Goal: Task Accomplishment & Management: Use online tool/utility

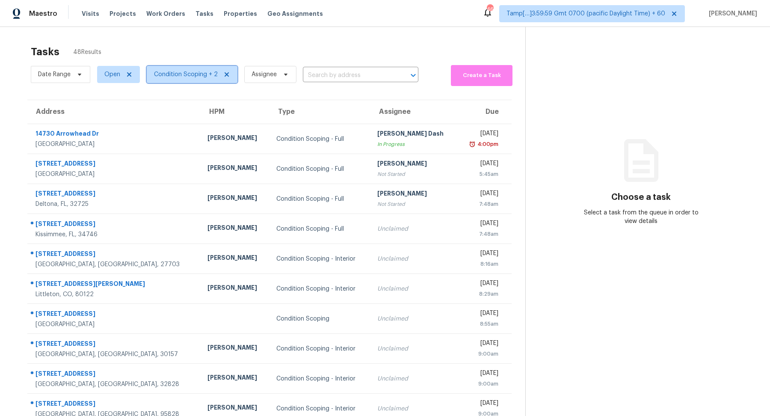
click at [177, 74] on span "Condition Scoping + 2" at bounding box center [186, 74] width 64 height 9
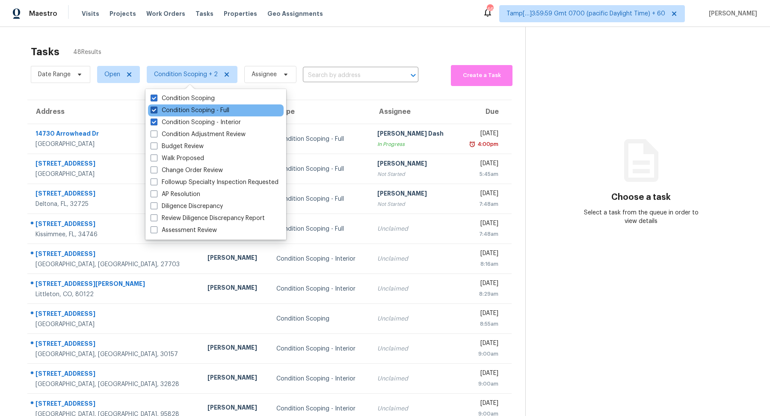
click at [187, 111] on label "Condition Scoping - Full" at bounding box center [190, 110] width 79 height 9
click at [156, 111] on input "Condition Scoping - Full" at bounding box center [154, 109] width 6 height 6
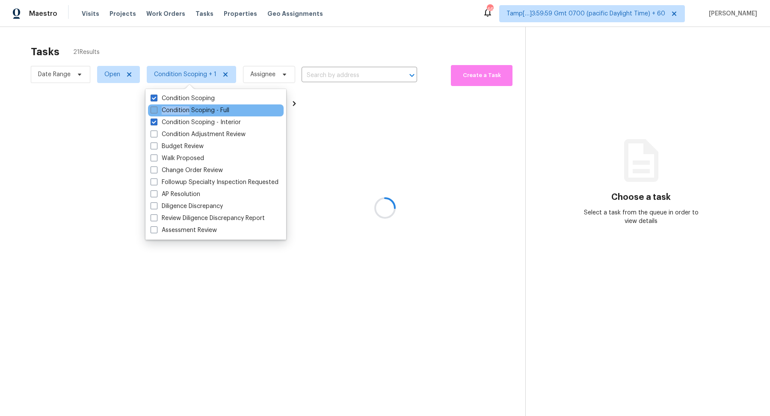
click at [187, 111] on label "Condition Scoping - Full" at bounding box center [190, 110] width 79 height 9
click at [156, 111] on input "Condition Scoping - Full" at bounding box center [154, 109] width 6 height 6
checkbox input "true"
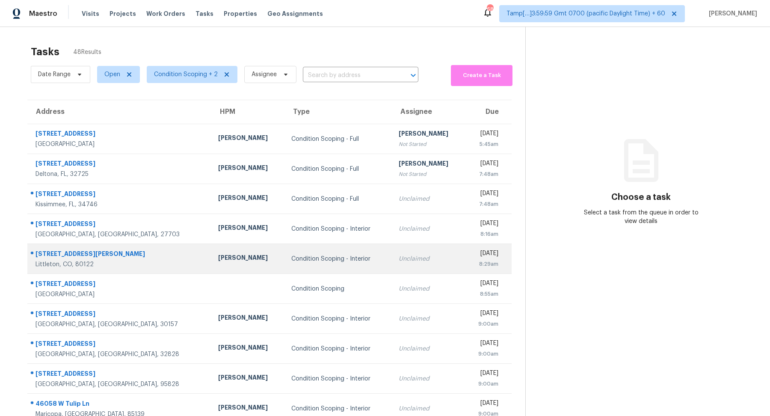
scroll to position [30, 0]
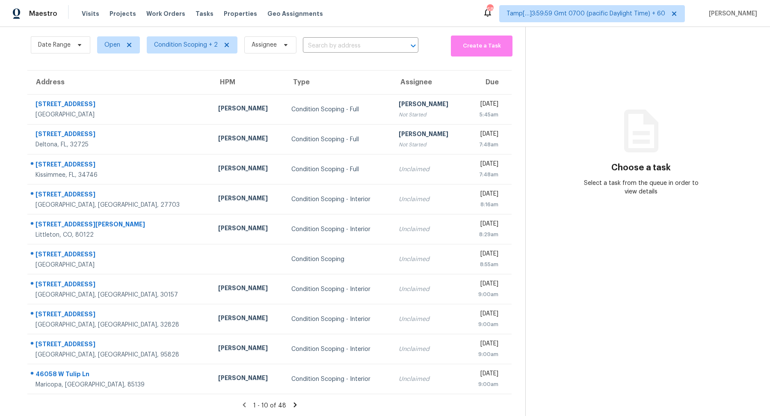
click at [293, 407] on icon at bounding box center [295, 405] width 8 height 8
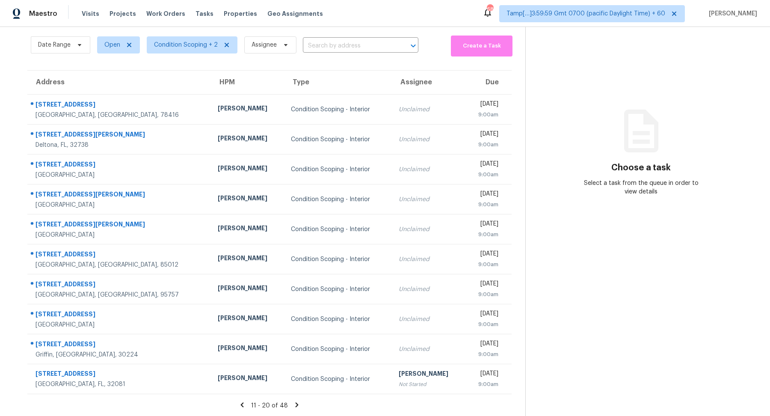
click at [293, 407] on icon at bounding box center [297, 405] width 8 height 8
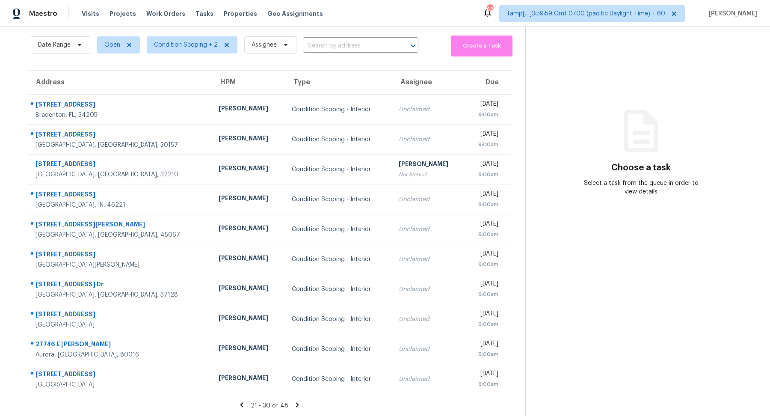
click at [293, 407] on icon at bounding box center [297, 405] width 8 height 8
